Goal: Transaction & Acquisition: Purchase product/service

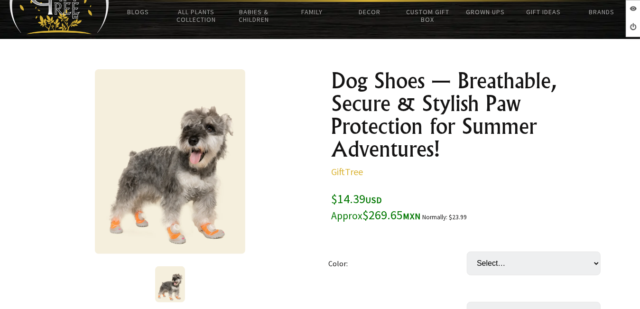
scroll to position [95, 0]
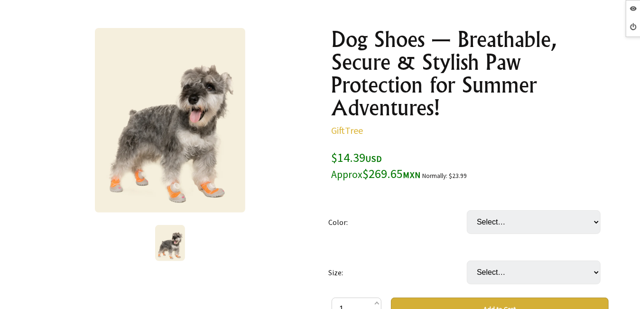
click at [561, 234] on td "Select… Black Orange Blue" at bounding box center [536, 222] width 138 height 50
click at [554, 228] on select "Select… Black Orange Blue" at bounding box center [534, 222] width 134 height 24
click at [437, 264] on td "Size:" at bounding box center [397, 272] width 138 height 50
click at [515, 264] on select "Select… 3 4 5 6 7" at bounding box center [534, 272] width 134 height 24
click at [440, 226] on td "Color:" at bounding box center [397, 222] width 138 height 50
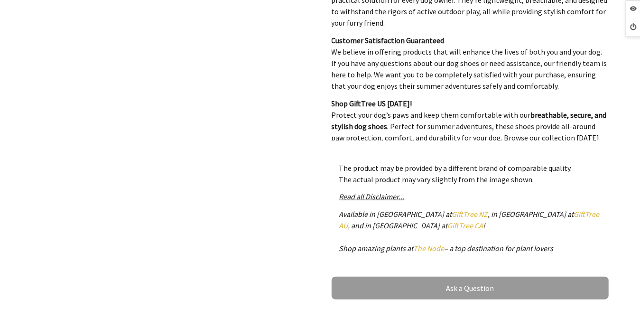
scroll to position [2579, 0]
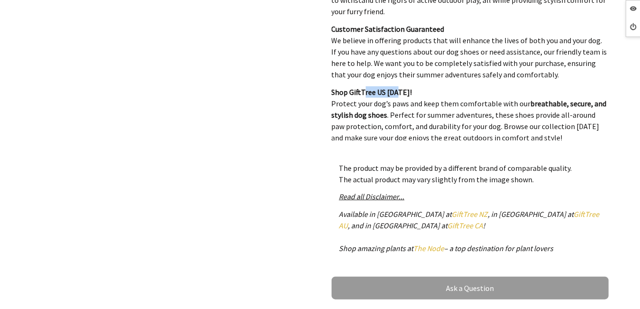
drag, startPoint x: 364, startPoint y: 45, endPoint x: 399, endPoint y: 52, distance: 35.3
click at [399, 86] on p "Shop GiftTree US [DATE]! Protect your dog’s paws and keep them comfortable with…" at bounding box center [469, 114] width 277 height 57
drag, startPoint x: 399, startPoint y: 52, endPoint x: 366, endPoint y: 77, distance: 41.2
click at [366, 86] on p "Shop GiftTree US [DATE]! Protect your dog’s paws and keep them comfortable with…" at bounding box center [469, 114] width 277 height 57
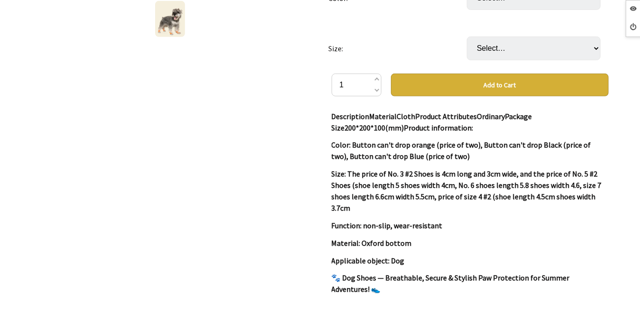
scroll to position [0, 0]
